Goal: Task Accomplishment & Management: Manage account settings

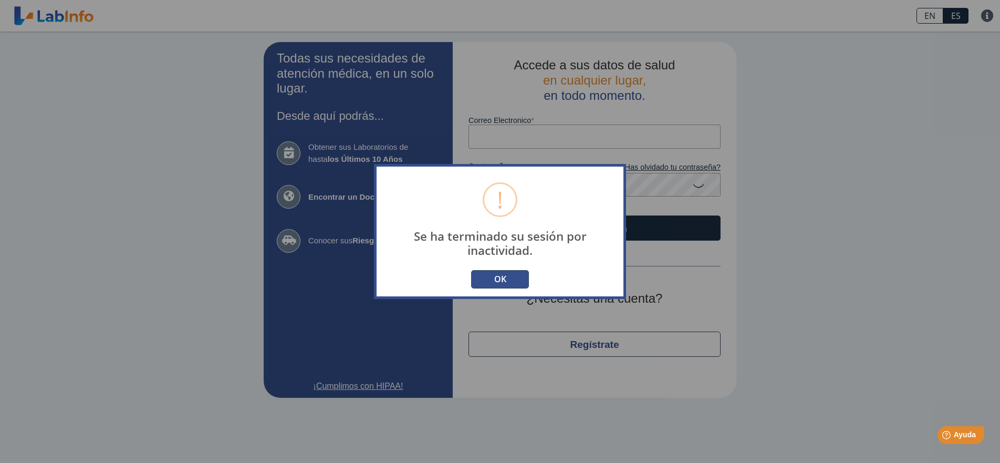
click at [502, 284] on button "OK" at bounding box center [500, 279] width 58 height 18
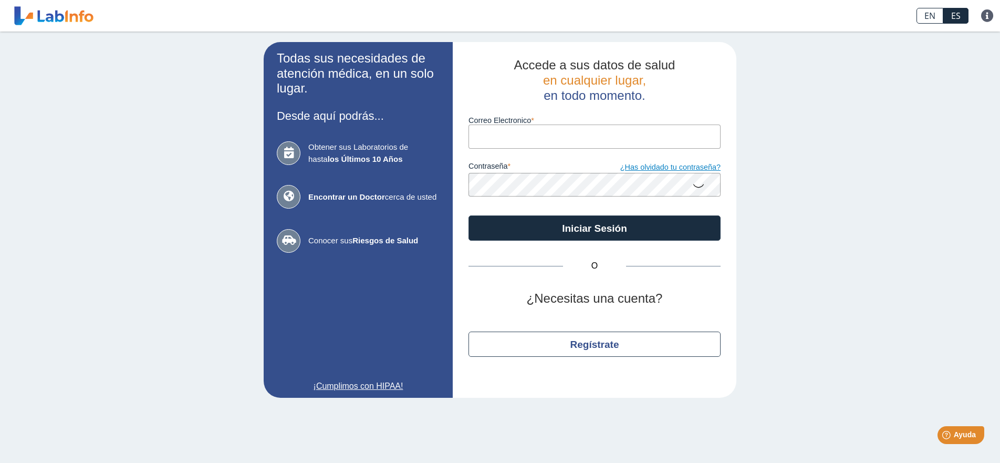
click at [645, 170] on link "¿Has olvidado tu contraseña?" at bounding box center [658, 168] width 126 height 12
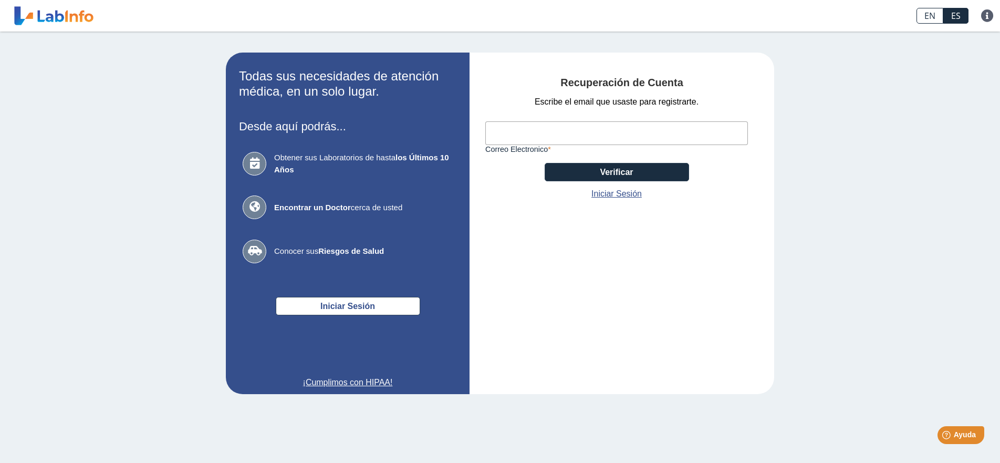
paste input "[EMAIL_ADDRESS][DOMAIN_NAME]"
type input "[EMAIL_ADDRESS][DOMAIN_NAME]"
click at [576, 174] on button "Verificar" at bounding box center [617, 172] width 144 height 18
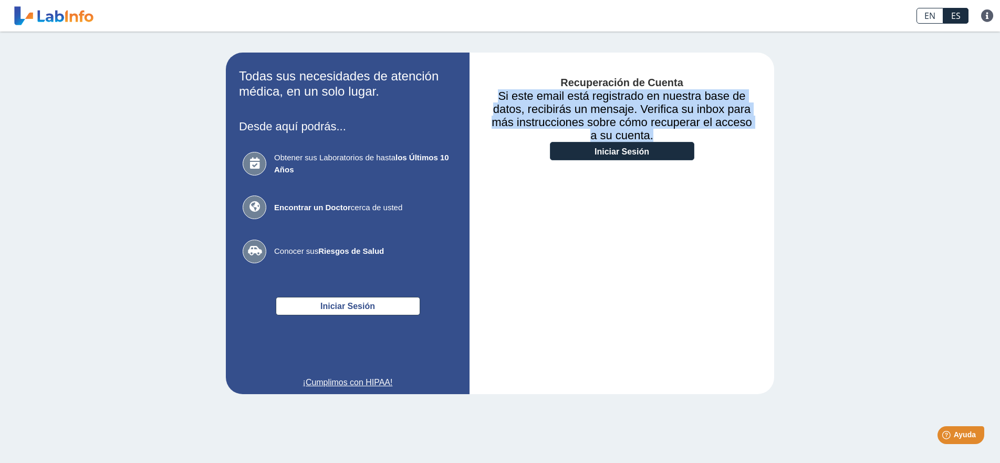
drag, startPoint x: 648, startPoint y: 136, endPoint x: 498, endPoint y: 98, distance: 154.4
click at [497, 98] on h3 "Si este email está registrado en nuestra base de datos, recibirás un mensaje. V…" at bounding box center [621, 115] width 273 height 53
copy h3 "Si este email está registrado en nuestra base de datos, recibirás un mensaje. V…"
